Goal: Information Seeking & Learning: Learn about a topic

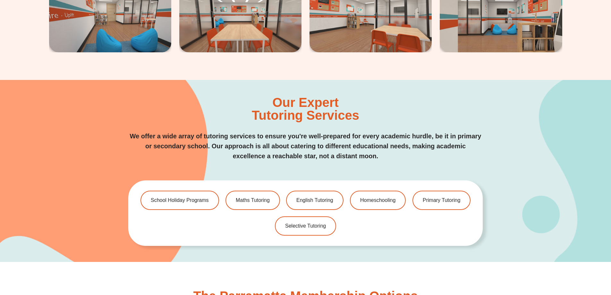
scroll to position [1389, 0]
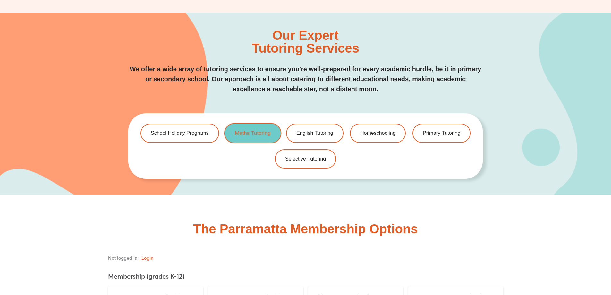
click at [245, 133] on span "Maths Tutoring" at bounding box center [253, 133] width 36 height 5
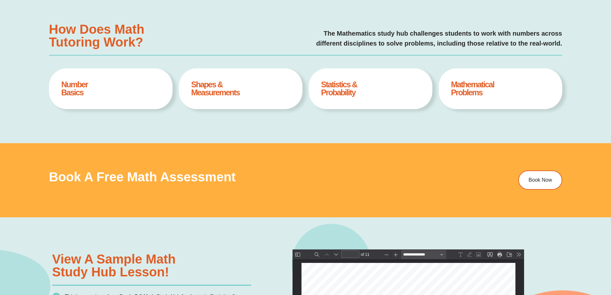
scroll to position [3, 0]
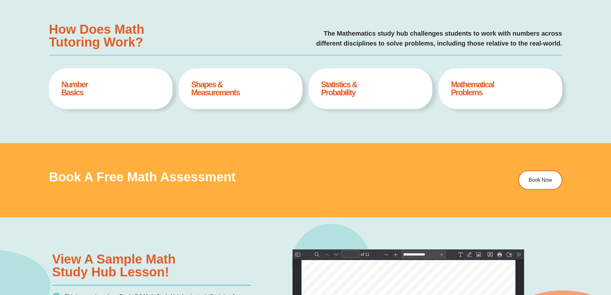
click at [210, 45] on p "The Mathematics study hub challenges students to work with numbers across diffe…" at bounding box center [367, 39] width 390 height 20
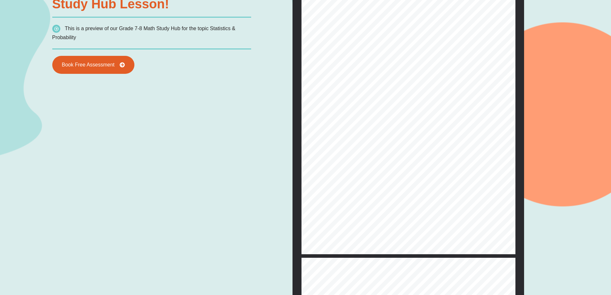
scroll to position [533, 0]
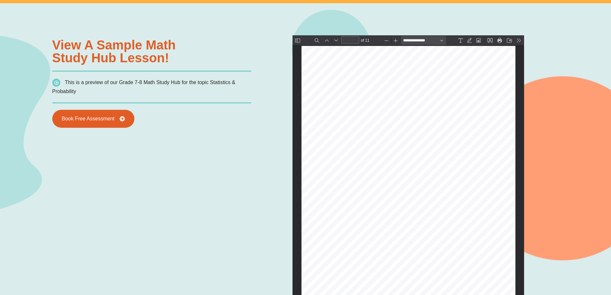
type input "*"
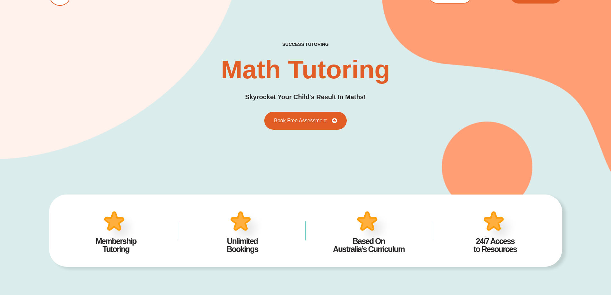
scroll to position [0, 0]
